Goal: Task Accomplishment & Management: Manage account settings

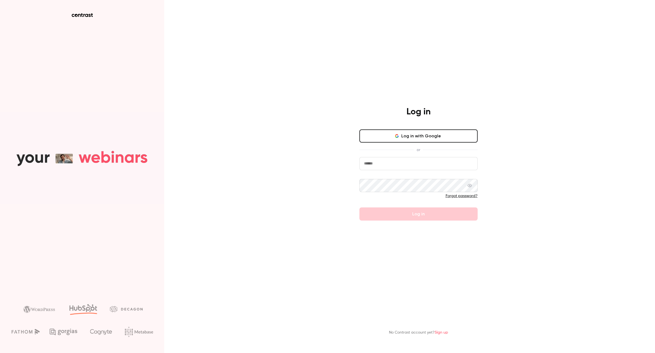
click at [370, 164] on input "email" at bounding box center [418, 163] width 118 height 13
type input "**********"
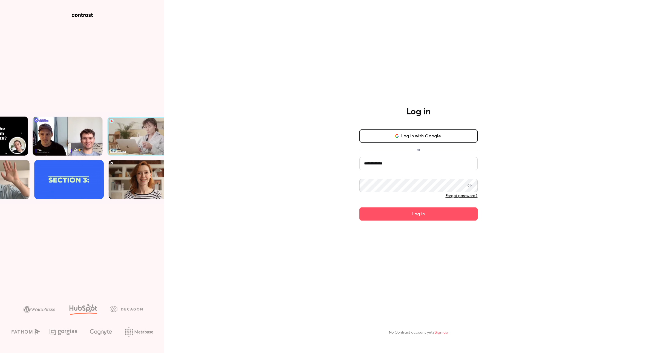
click at [359, 207] on button "Log in" at bounding box center [418, 213] width 118 height 13
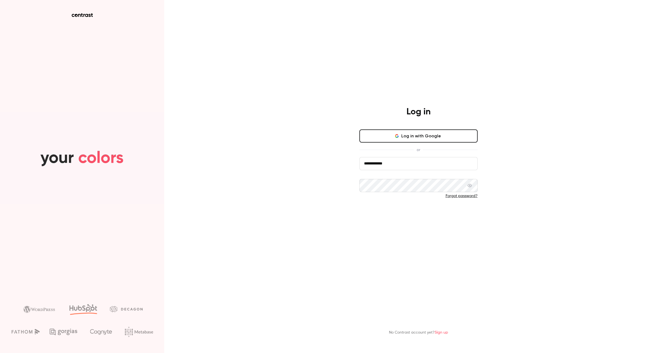
click at [400, 212] on button "Log in" at bounding box center [418, 213] width 118 height 13
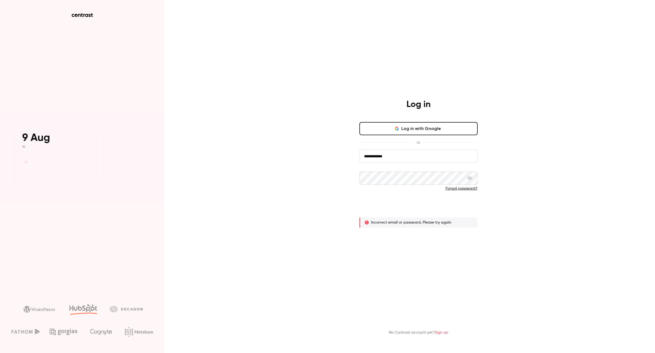
drag, startPoint x: 397, startPoint y: 210, endPoint x: 431, endPoint y: 200, distance: 34.7
click at [397, 210] on button "Log in" at bounding box center [418, 206] width 118 height 13
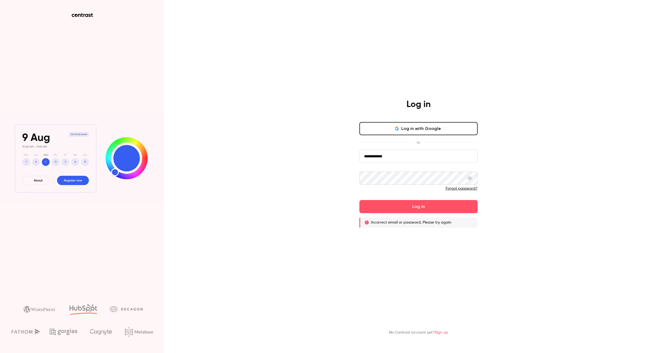
click at [469, 179] on icon at bounding box center [469, 178] width 4 height 4
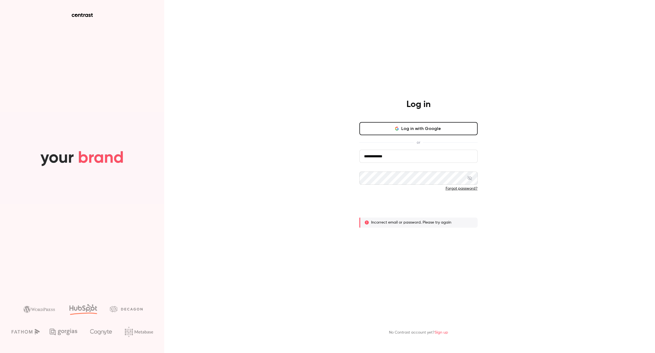
click at [433, 206] on button "Log in" at bounding box center [418, 206] width 118 height 13
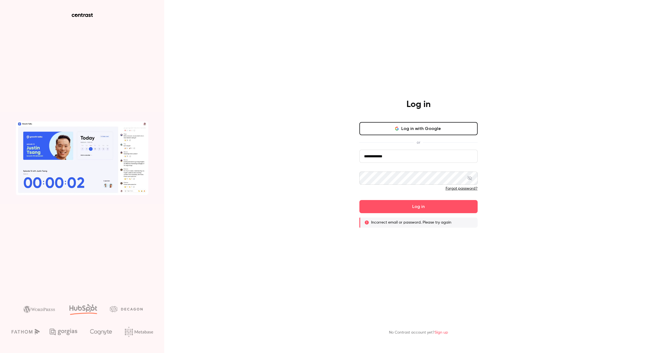
click at [454, 189] on link "Forgot password?" at bounding box center [462, 189] width 32 height 4
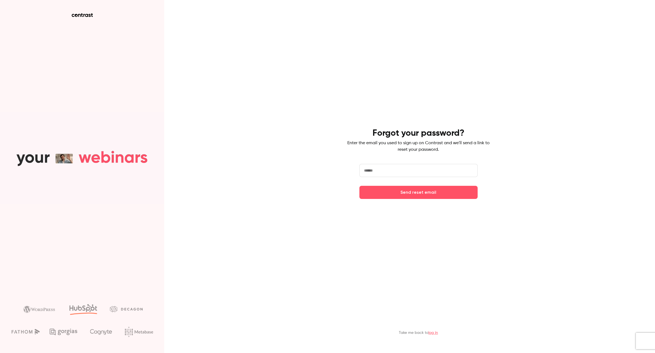
click at [399, 172] on input "email" at bounding box center [418, 170] width 118 height 13
type input "**********"
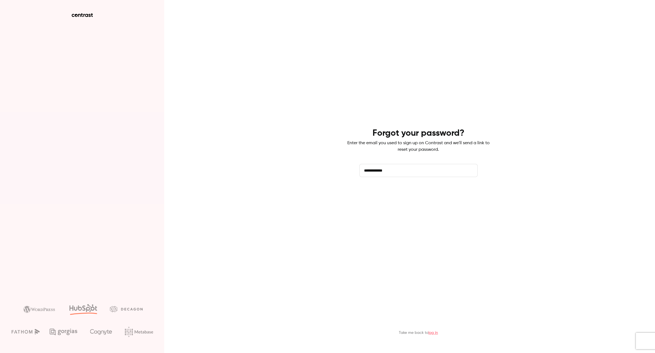
click at [398, 192] on button "Send reset email" at bounding box center [418, 192] width 118 height 13
